Goal: Book appointment/travel/reservation

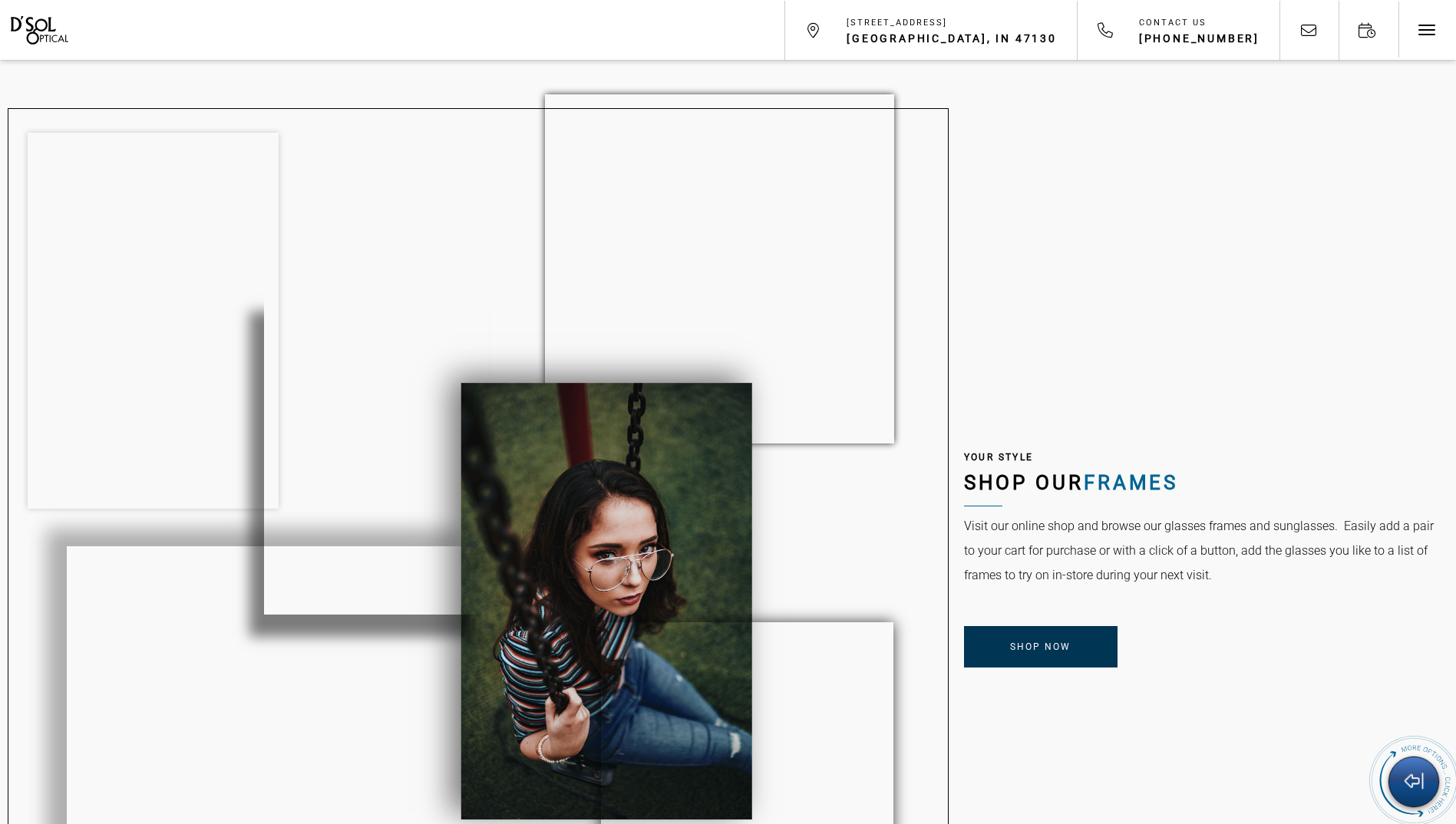
scroll to position [1228, 0]
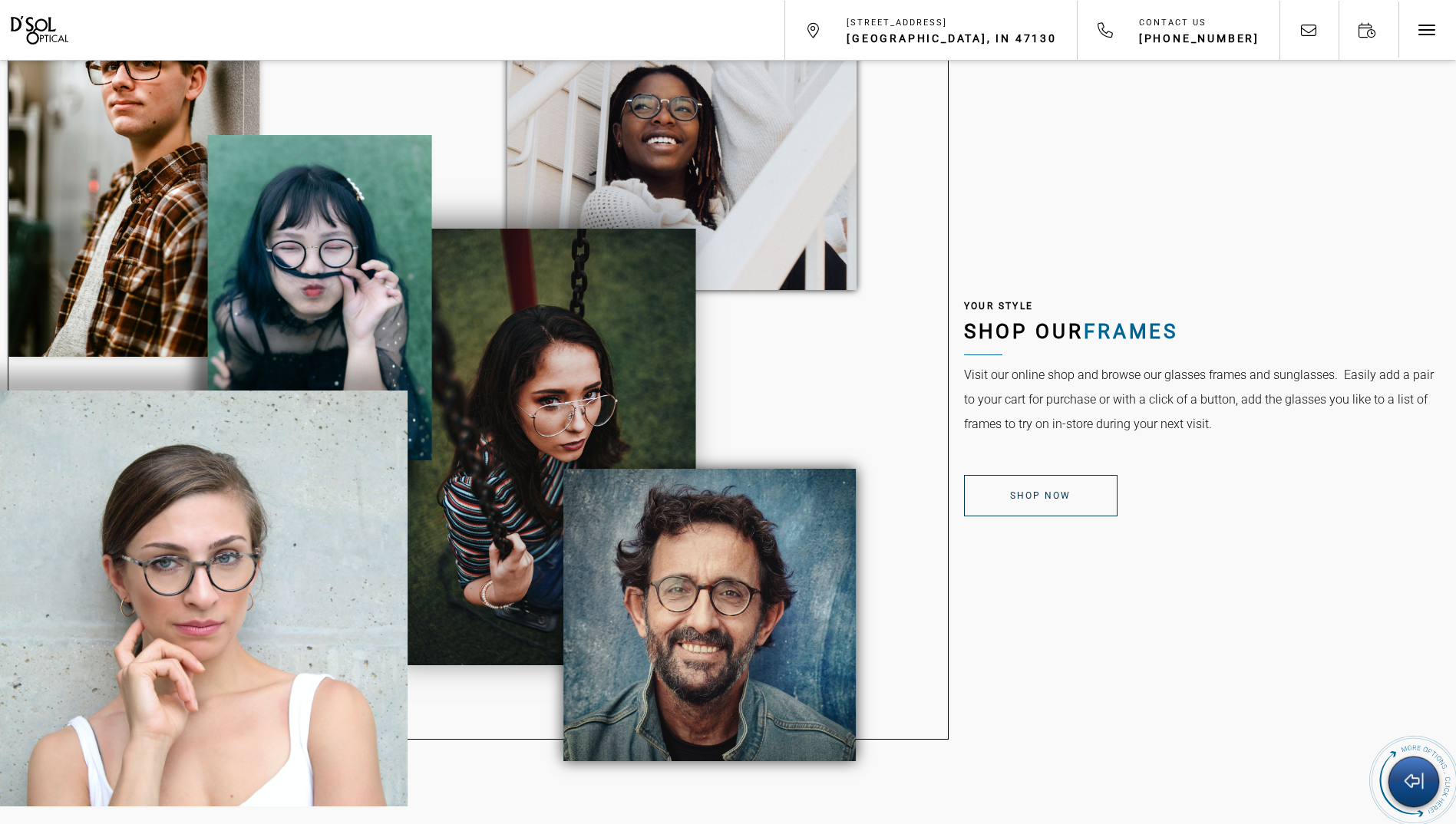
click at [1016, 496] on span "Shop Now" at bounding box center [1041, 495] width 61 height 10
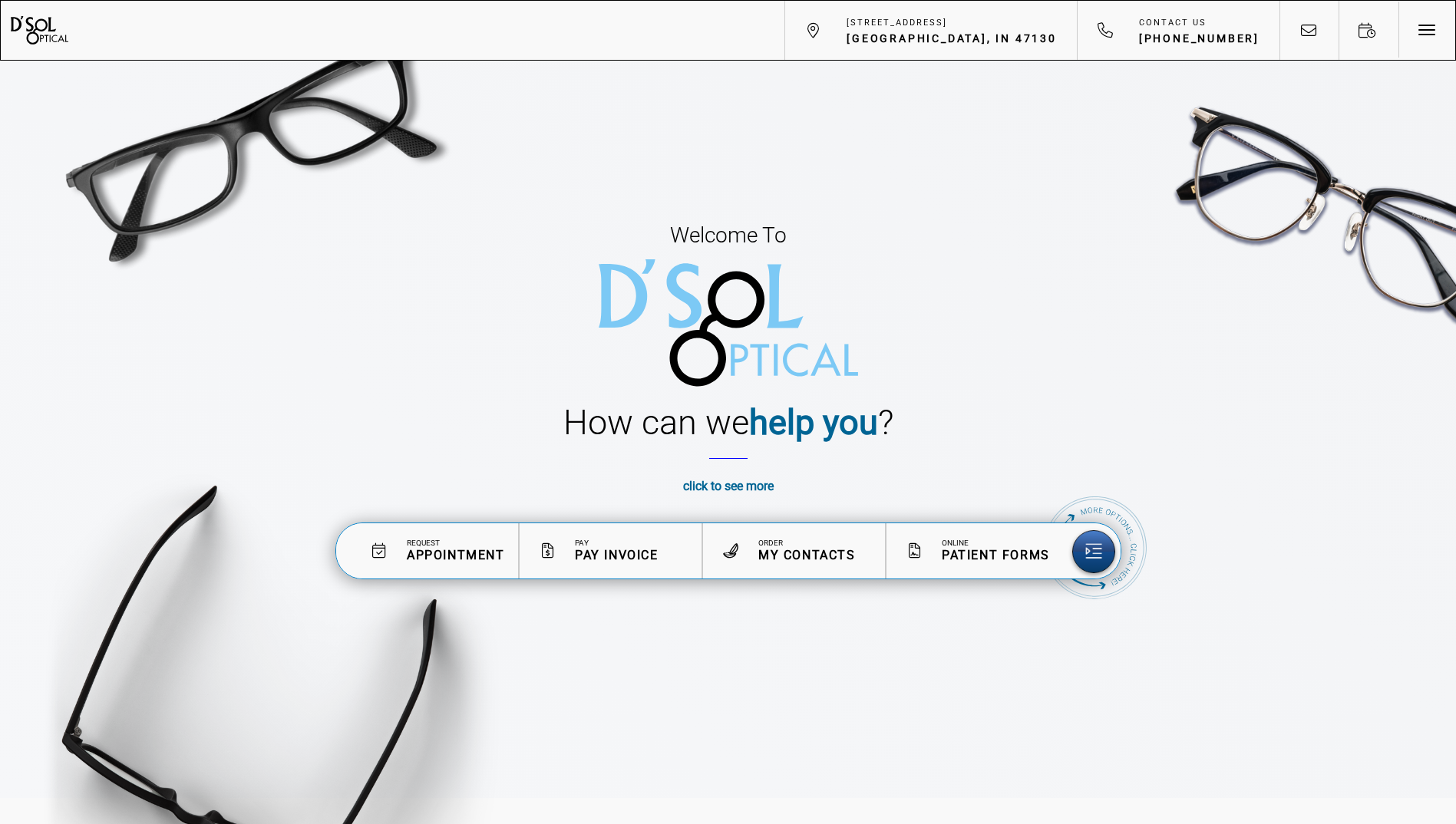
click at [435, 547] on div "Request Appointment" at bounding box center [455, 550] width 98 height 24
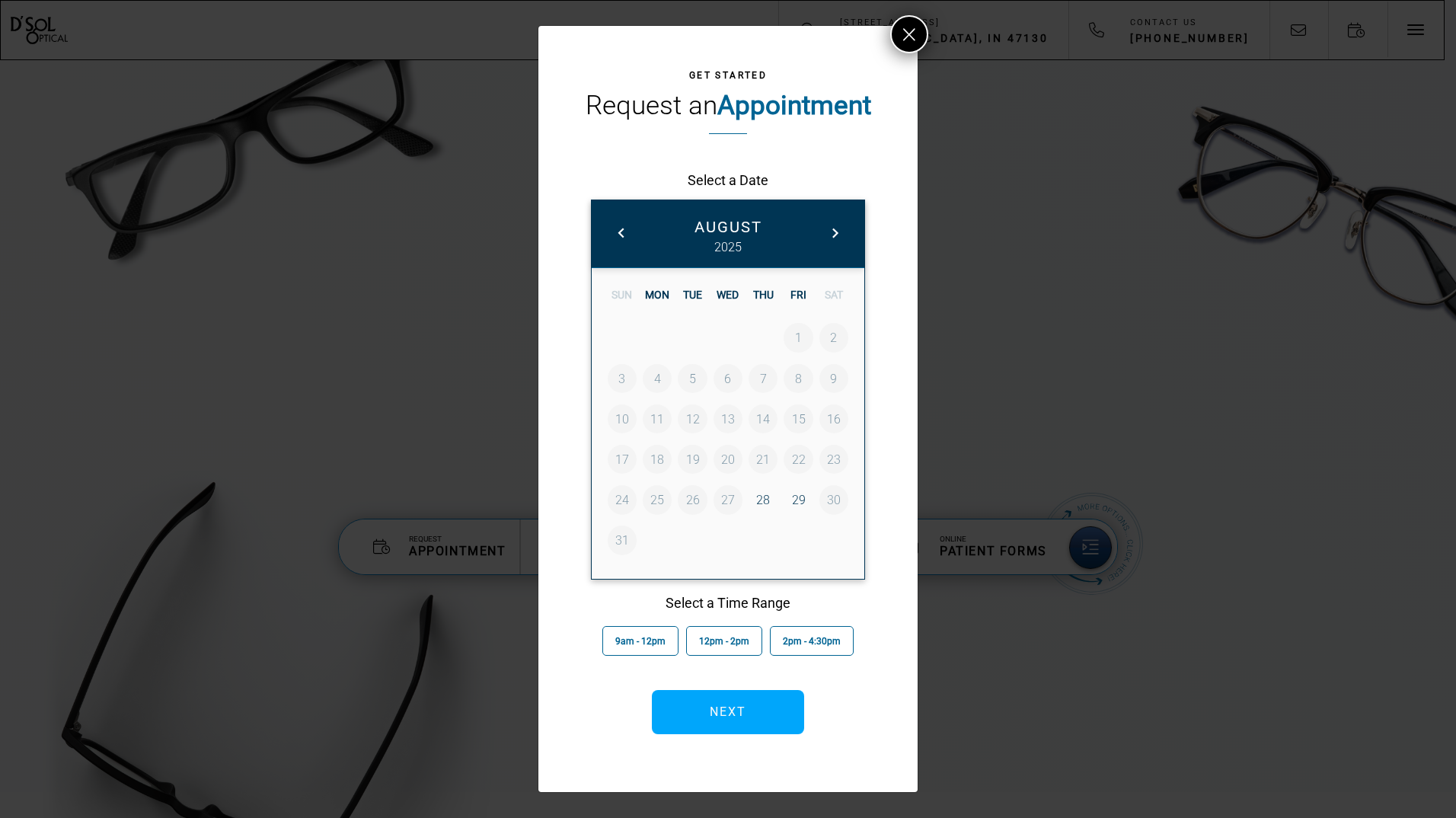
click at [836, 230] on span at bounding box center [835, 233] width 20 height 20
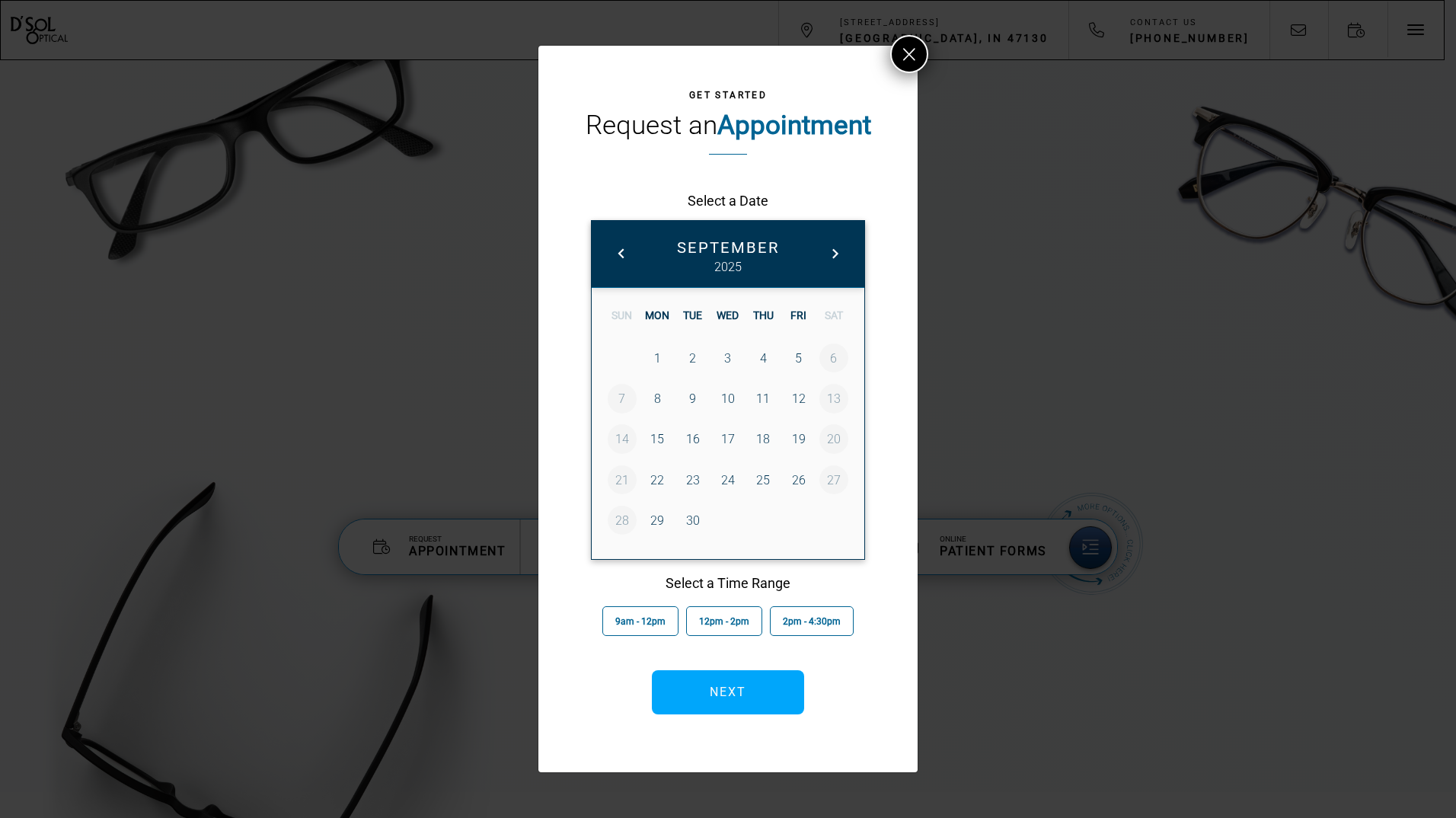
click at [799, 396] on link "12" at bounding box center [798, 398] width 29 height 29
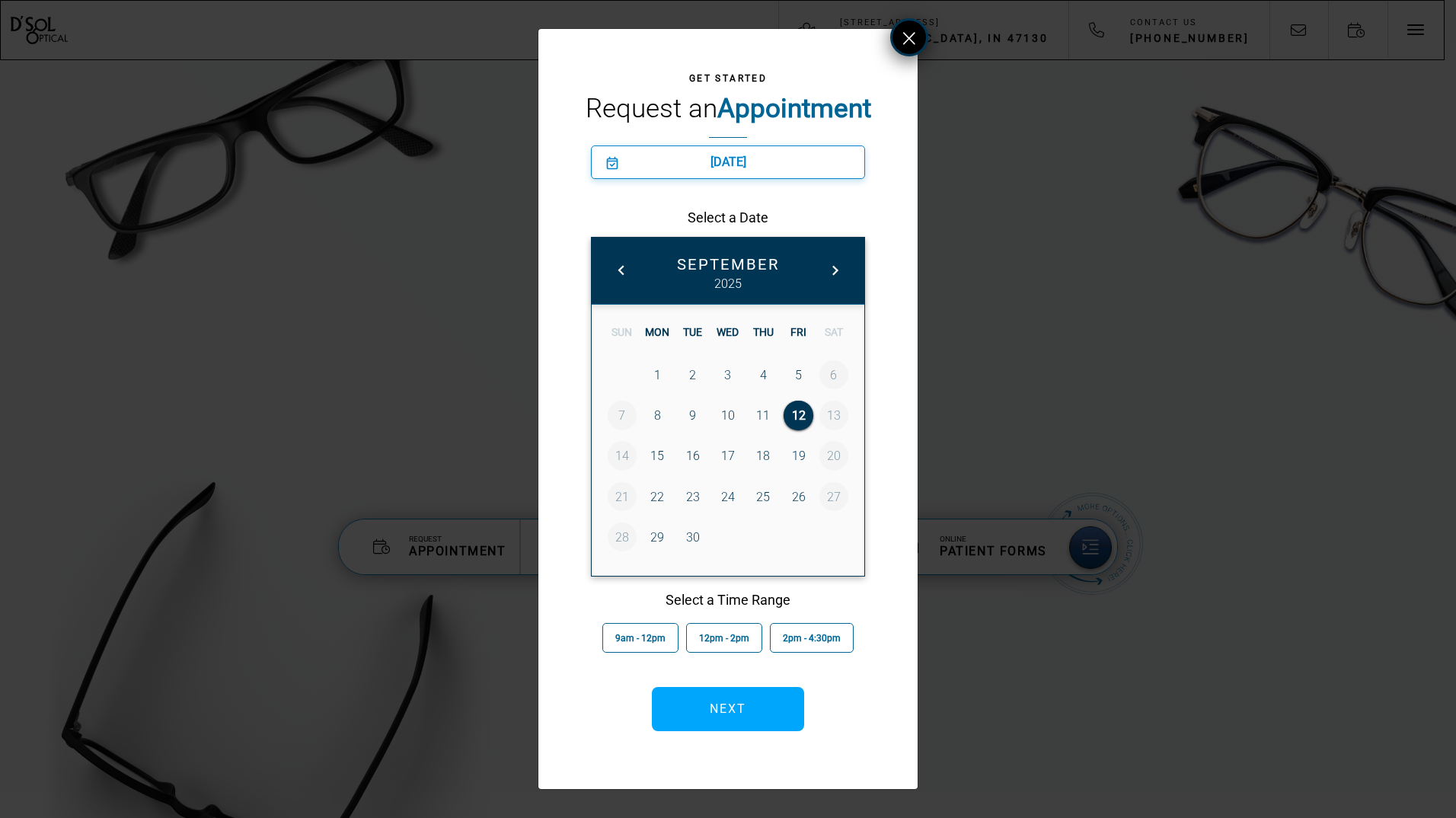
click at [902, 44] on button at bounding box center [909, 37] width 38 height 38
